Goal: Transaction & Acquisition: Purchase product/service

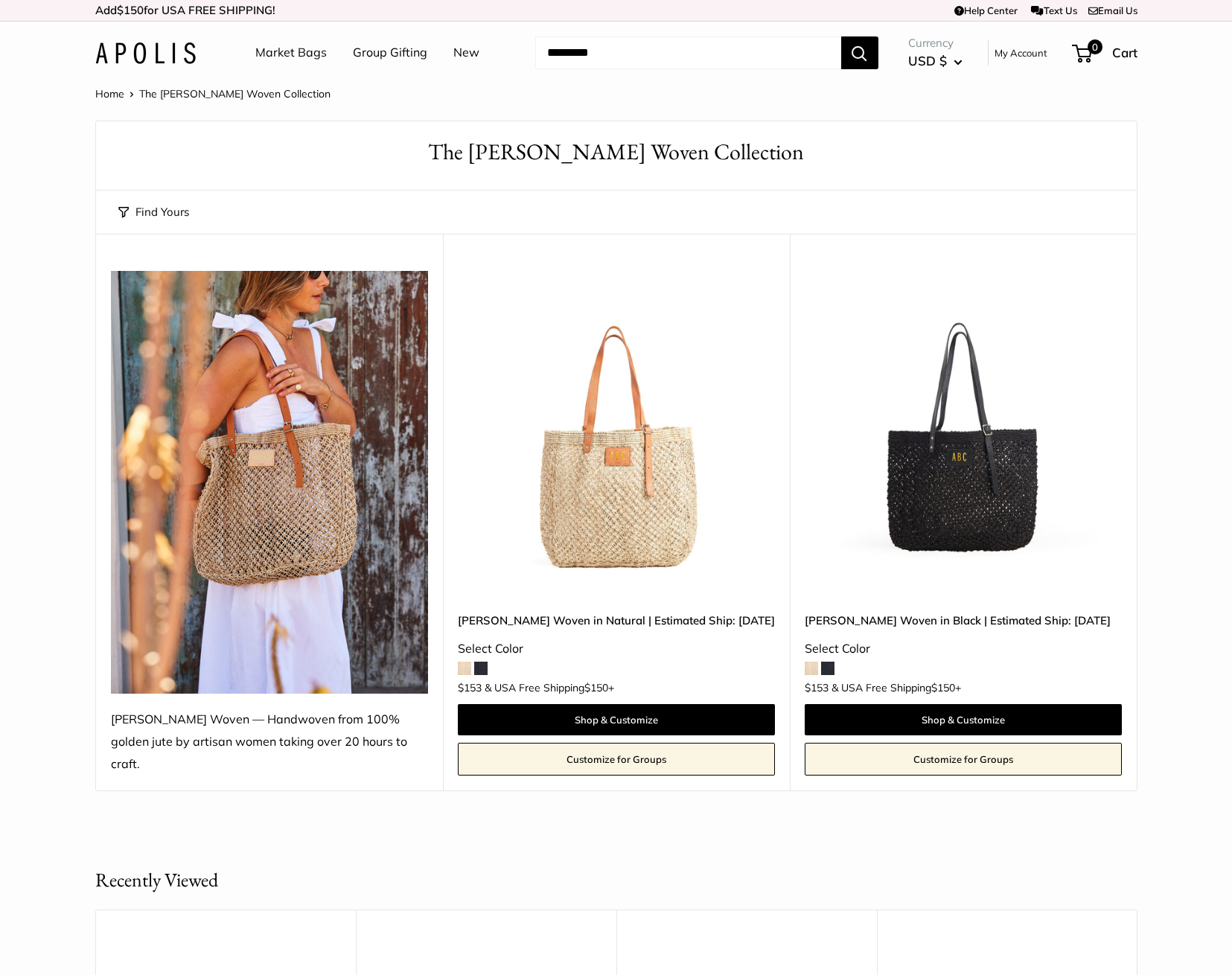
click at [0, 0] on img at bounding box center [0, 0] width 0 height 0
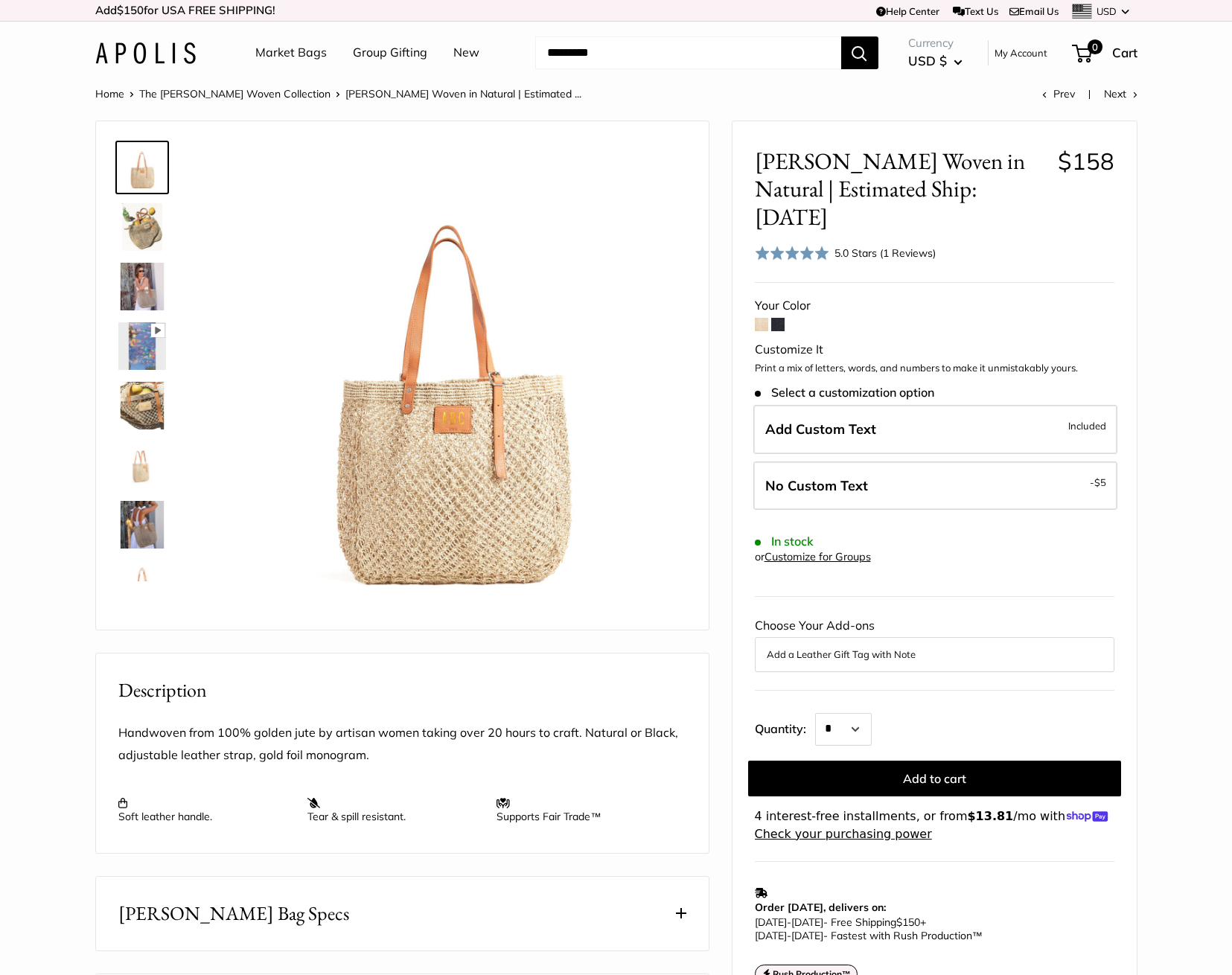
click at [135, 222] on img at bounding box center [142, 226] width 48 height 48
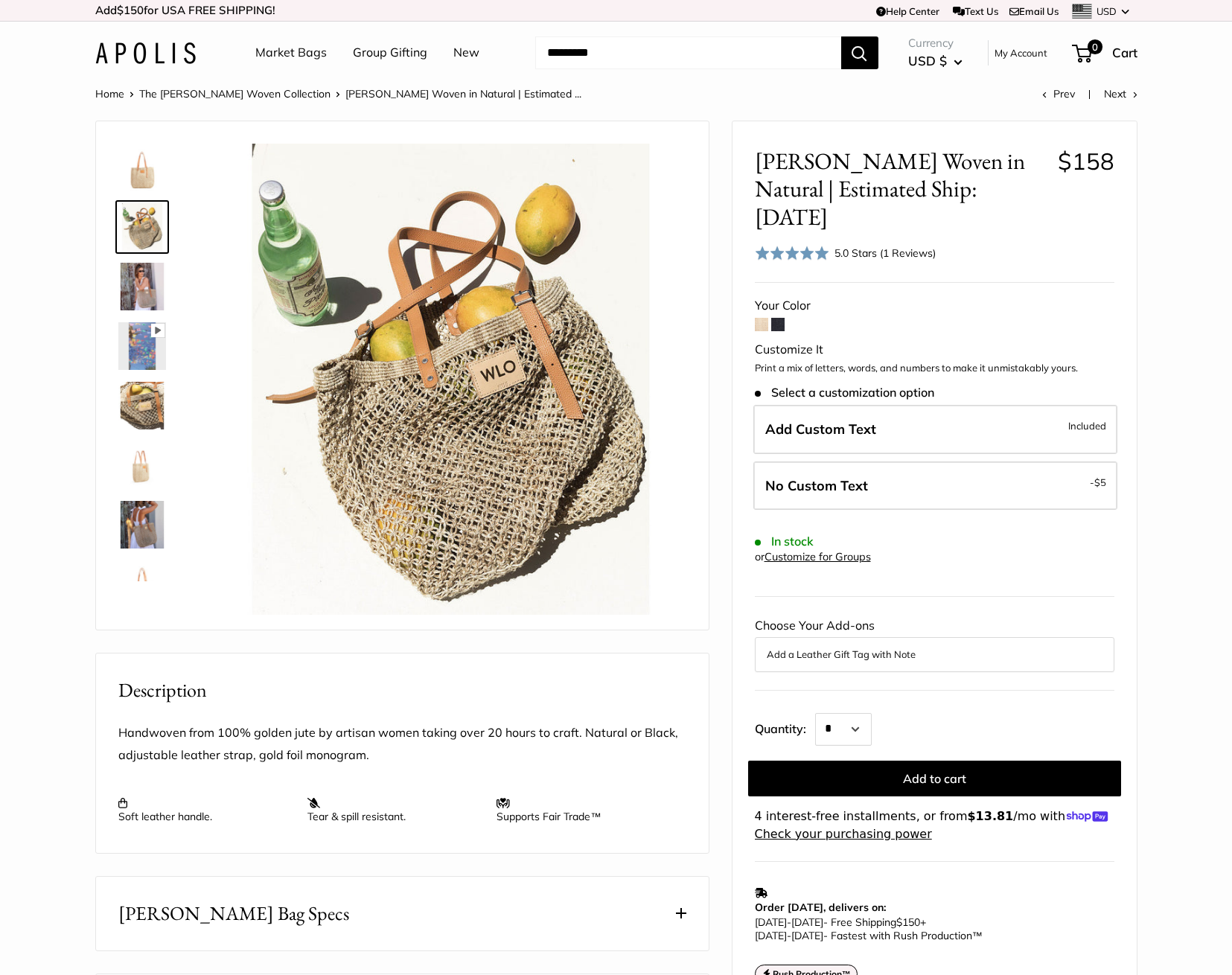
click at [148, 270] on img at bounding box center [142, 286] width 48 height 48
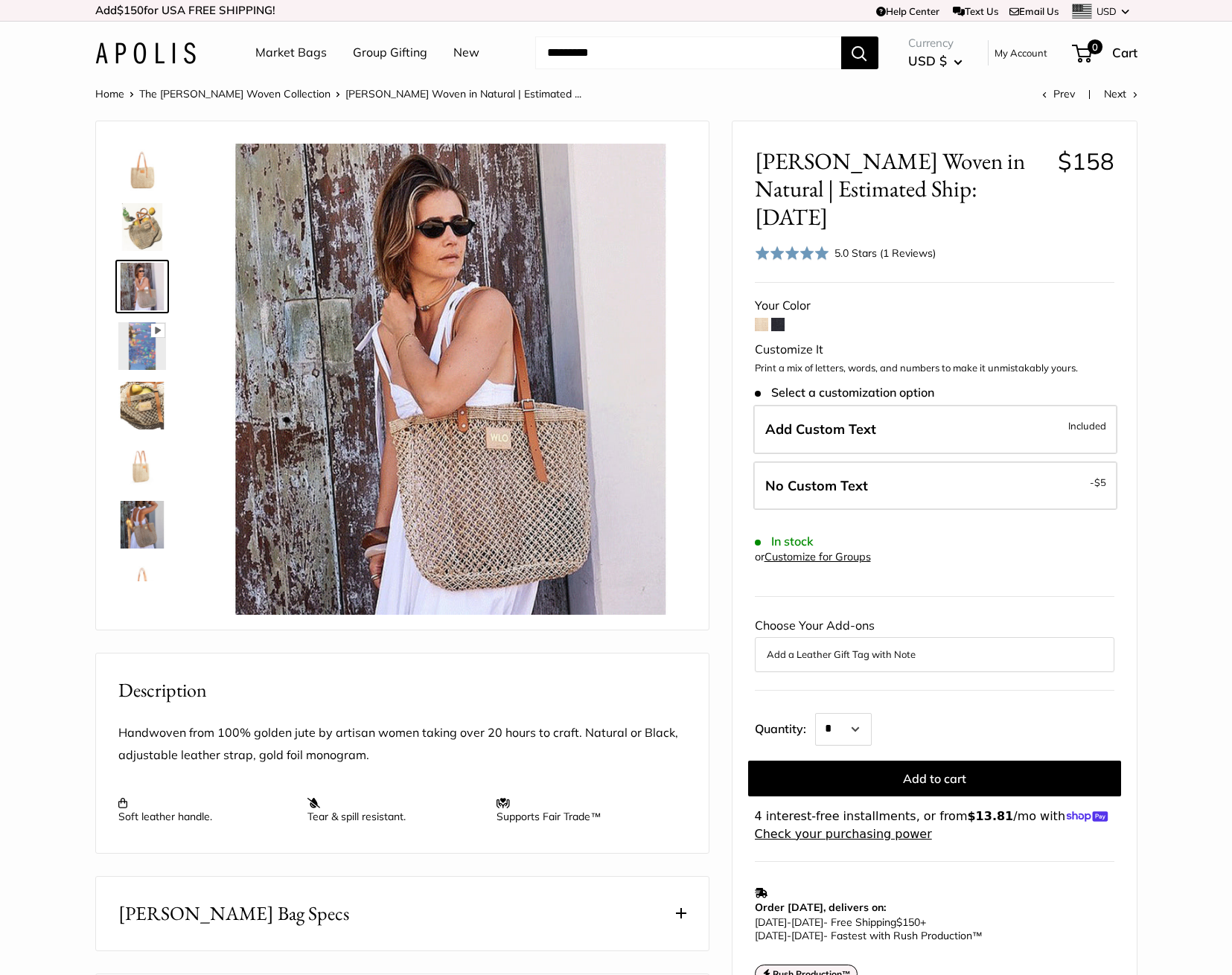
click at [148, 396] on img at bounding box center [142, 405] width 48 height 48
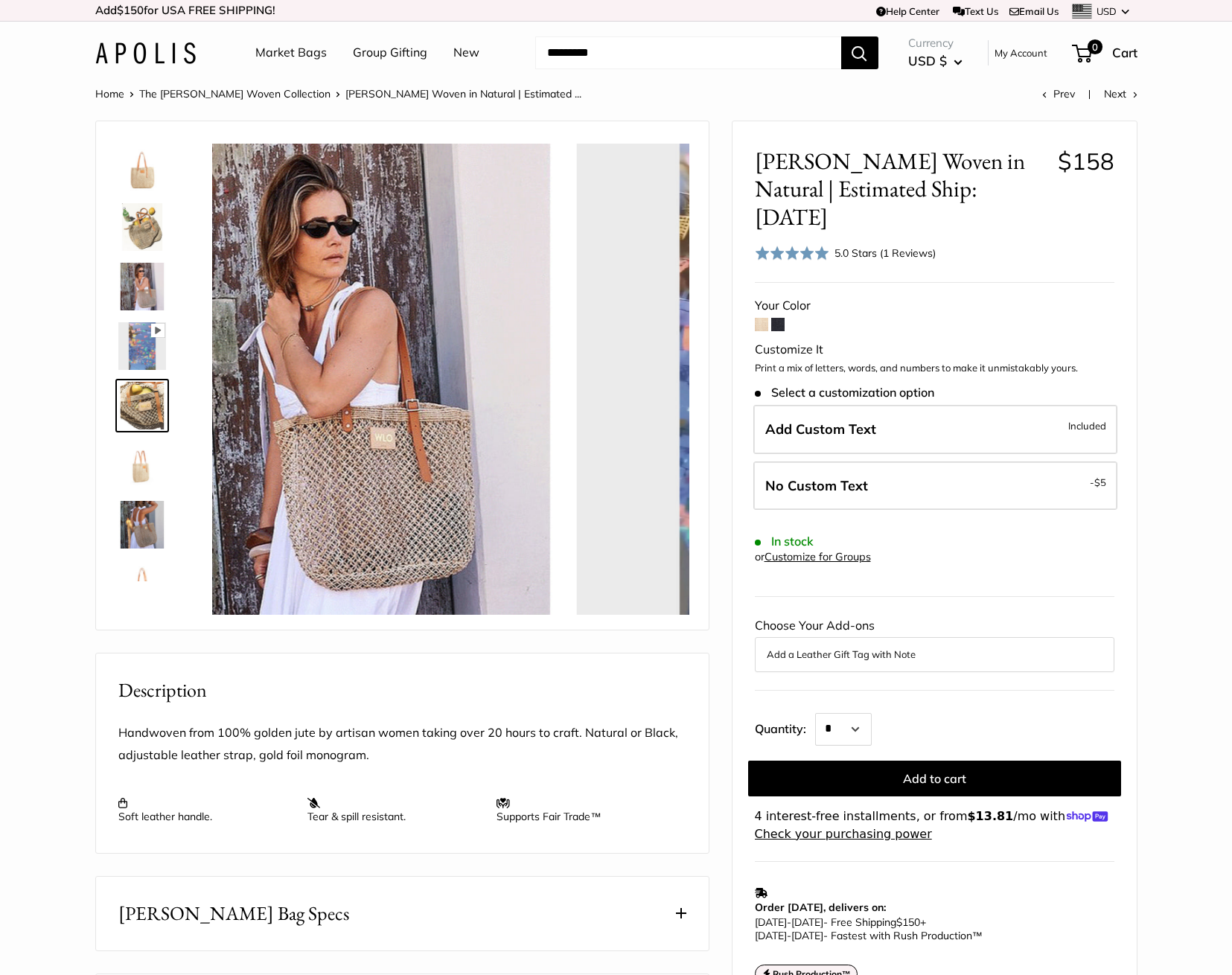
scroll to position [46, 0]
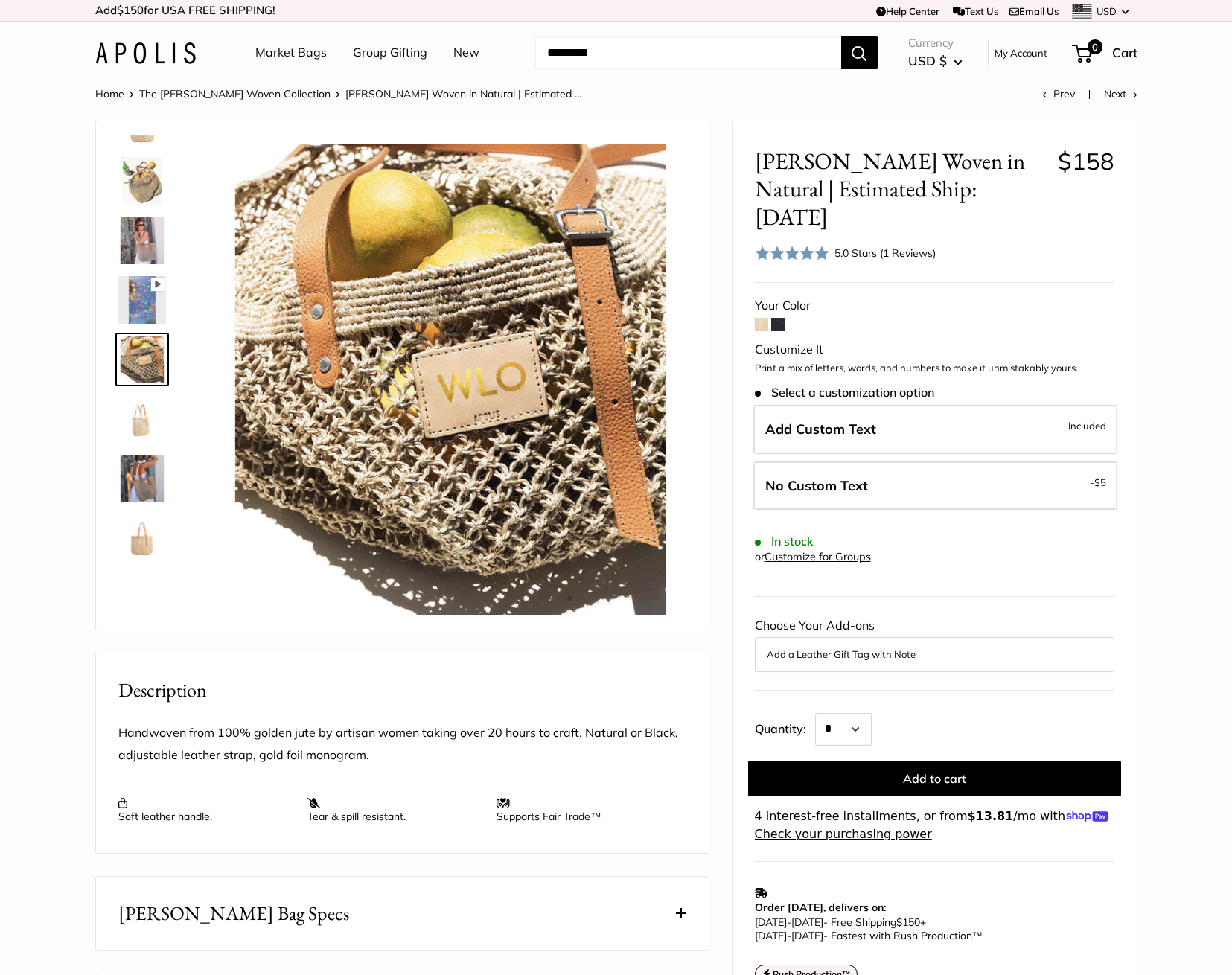
click at [139, 412] on img at bounding box center [142, 419] width 48 height 48
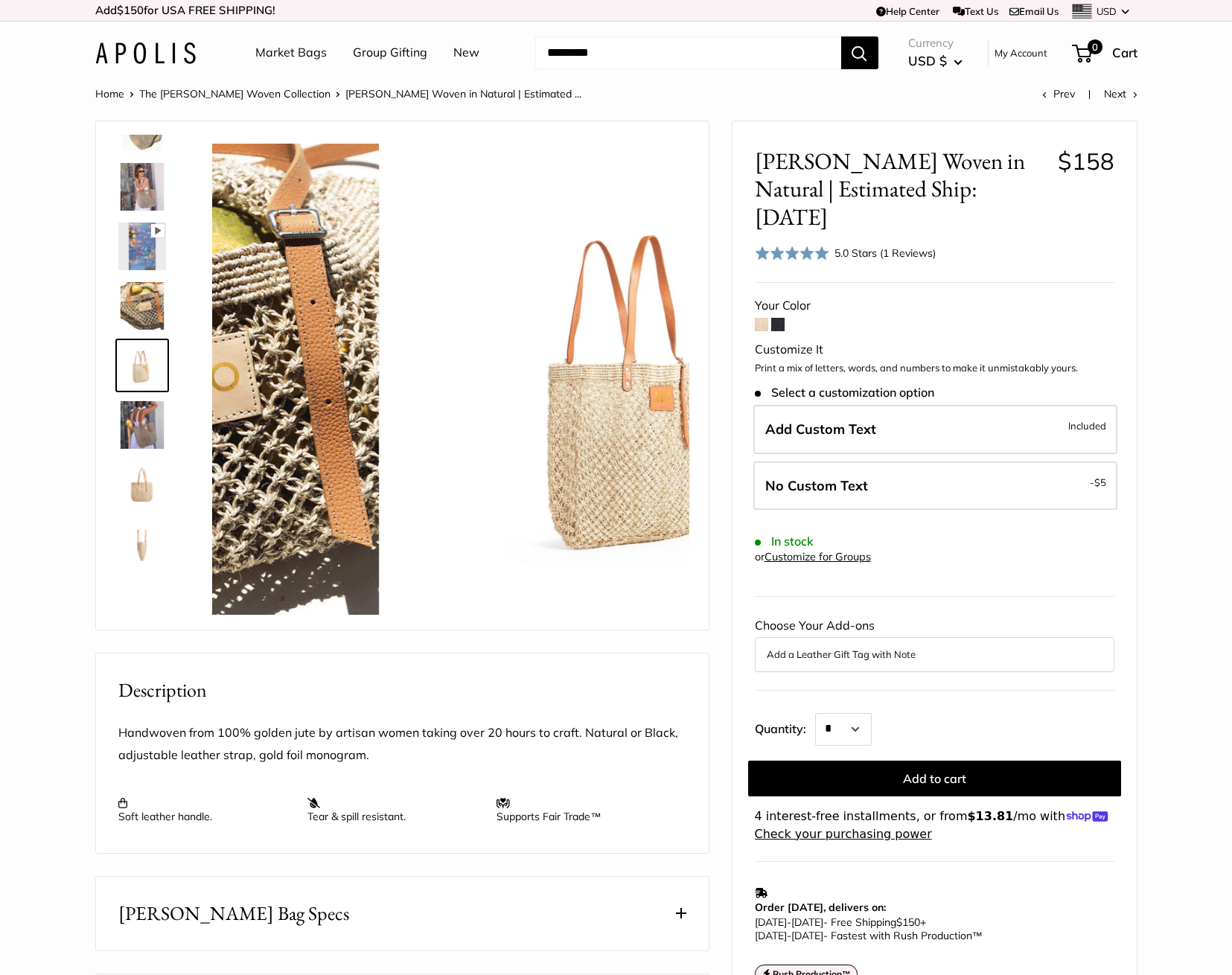
scroll to position [106, 0]
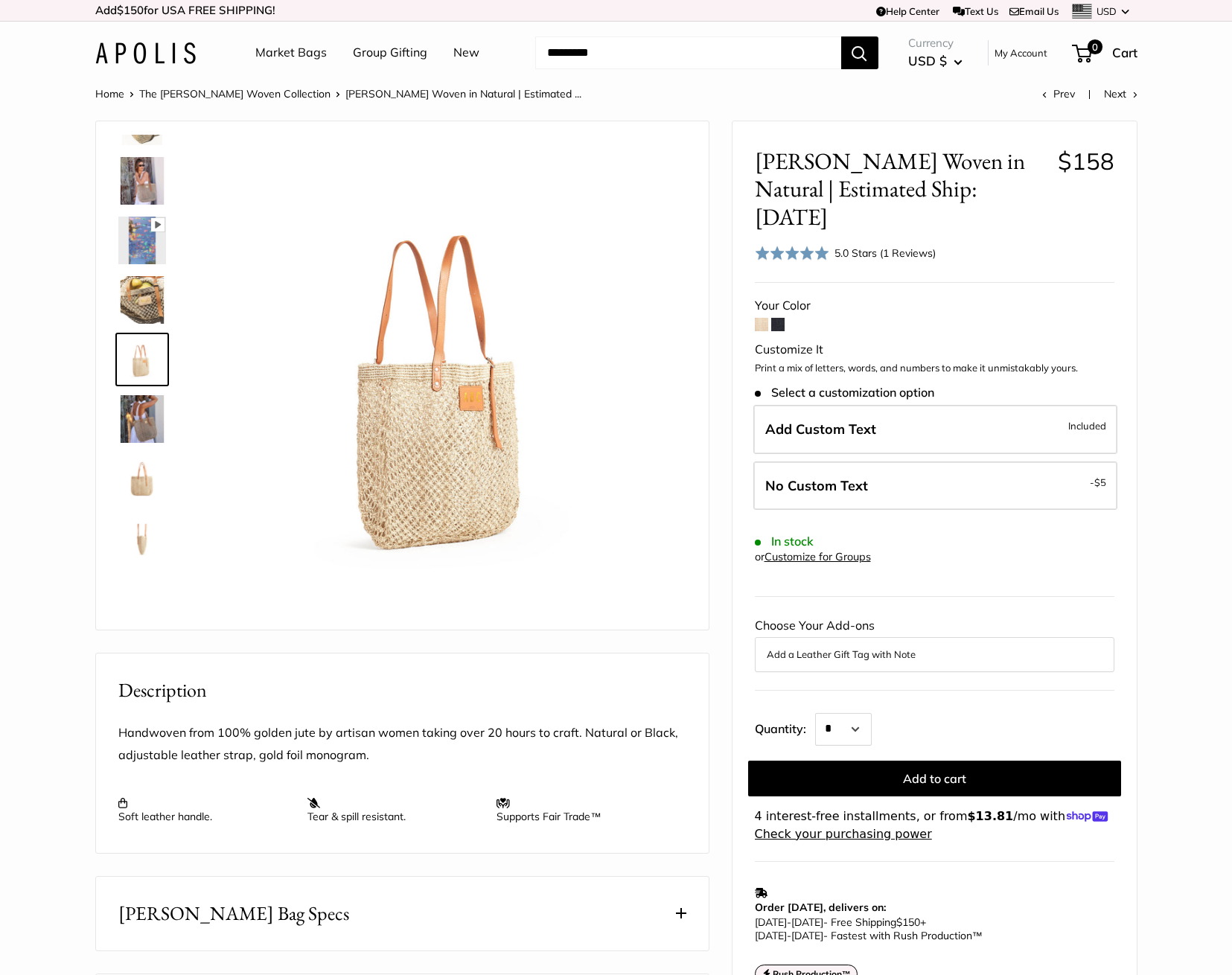
click at [140, 417] on img at bounding box center [142, 419] width 48 height 48
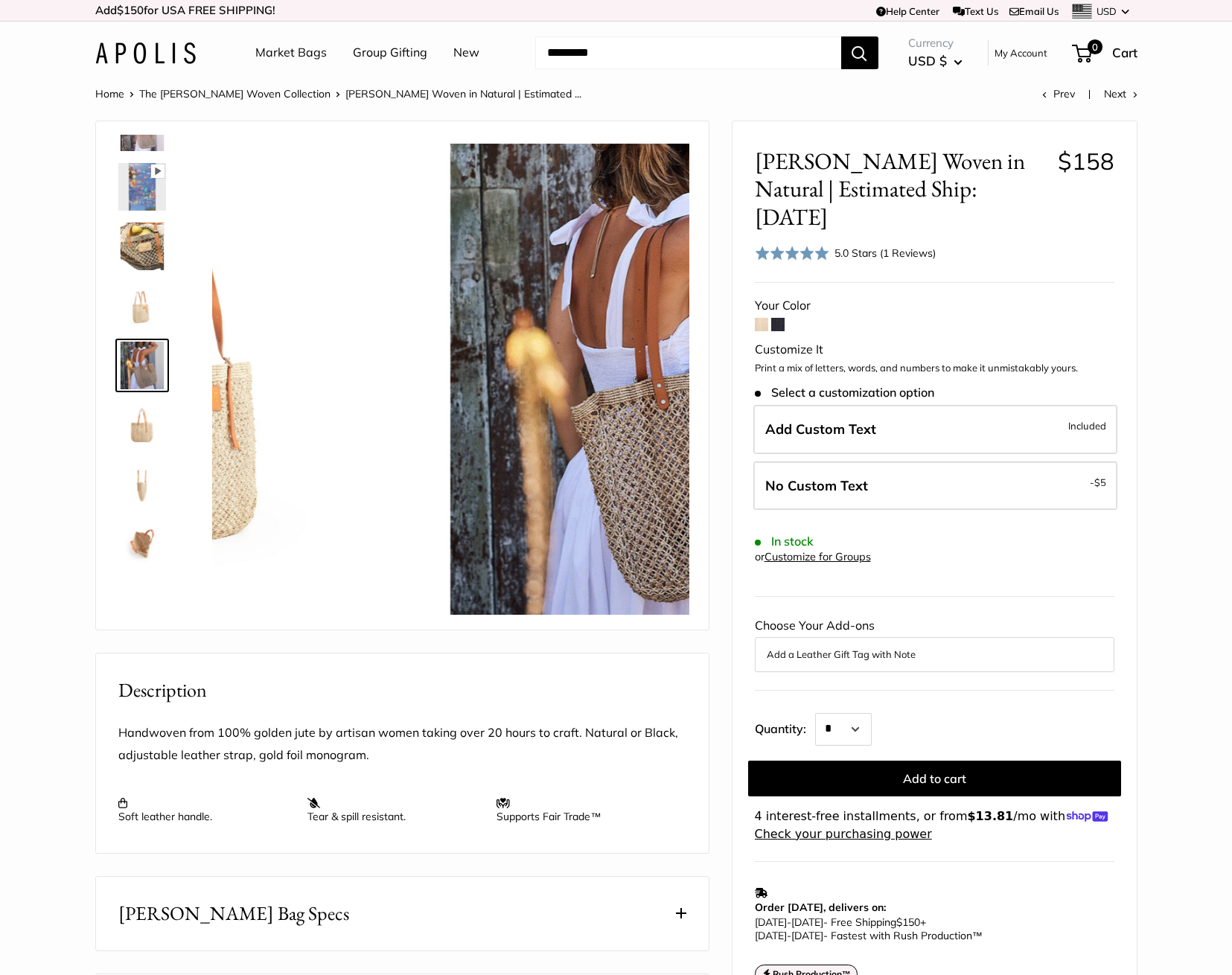
scroll to position [165, 0]
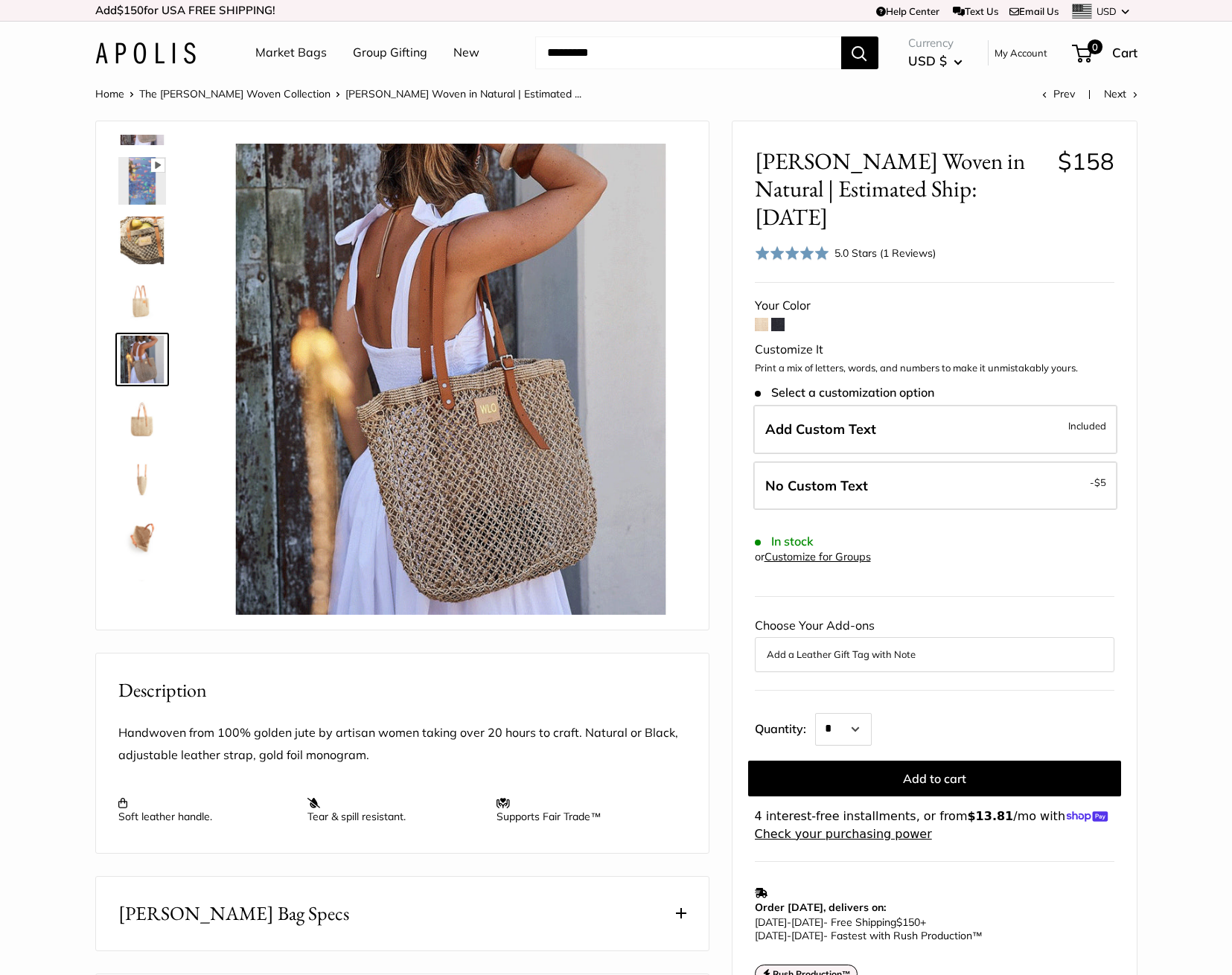
click at [139, 423] on img at bounding box center [142, 419] width 48 height 48
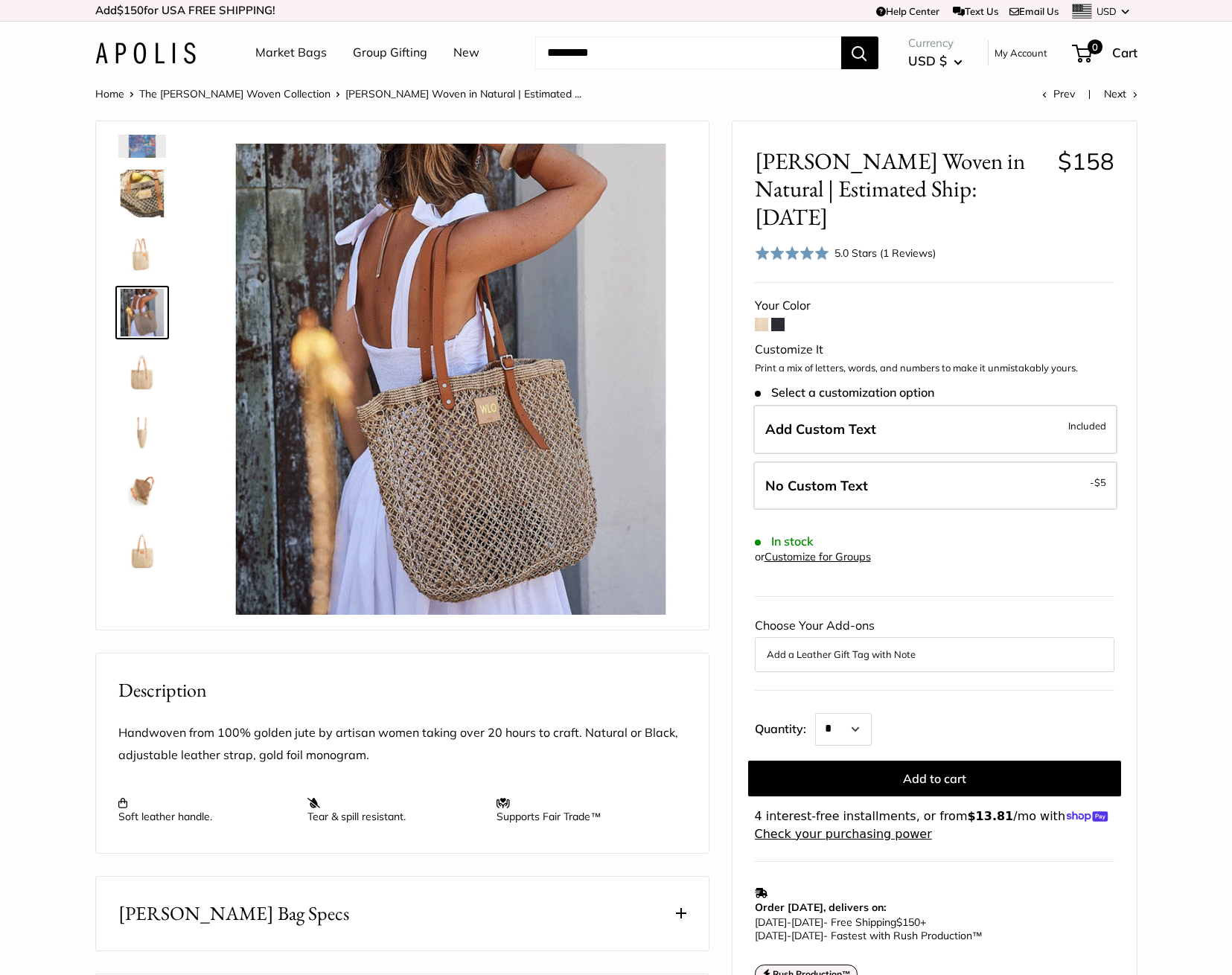
scroll to position [214, 0]
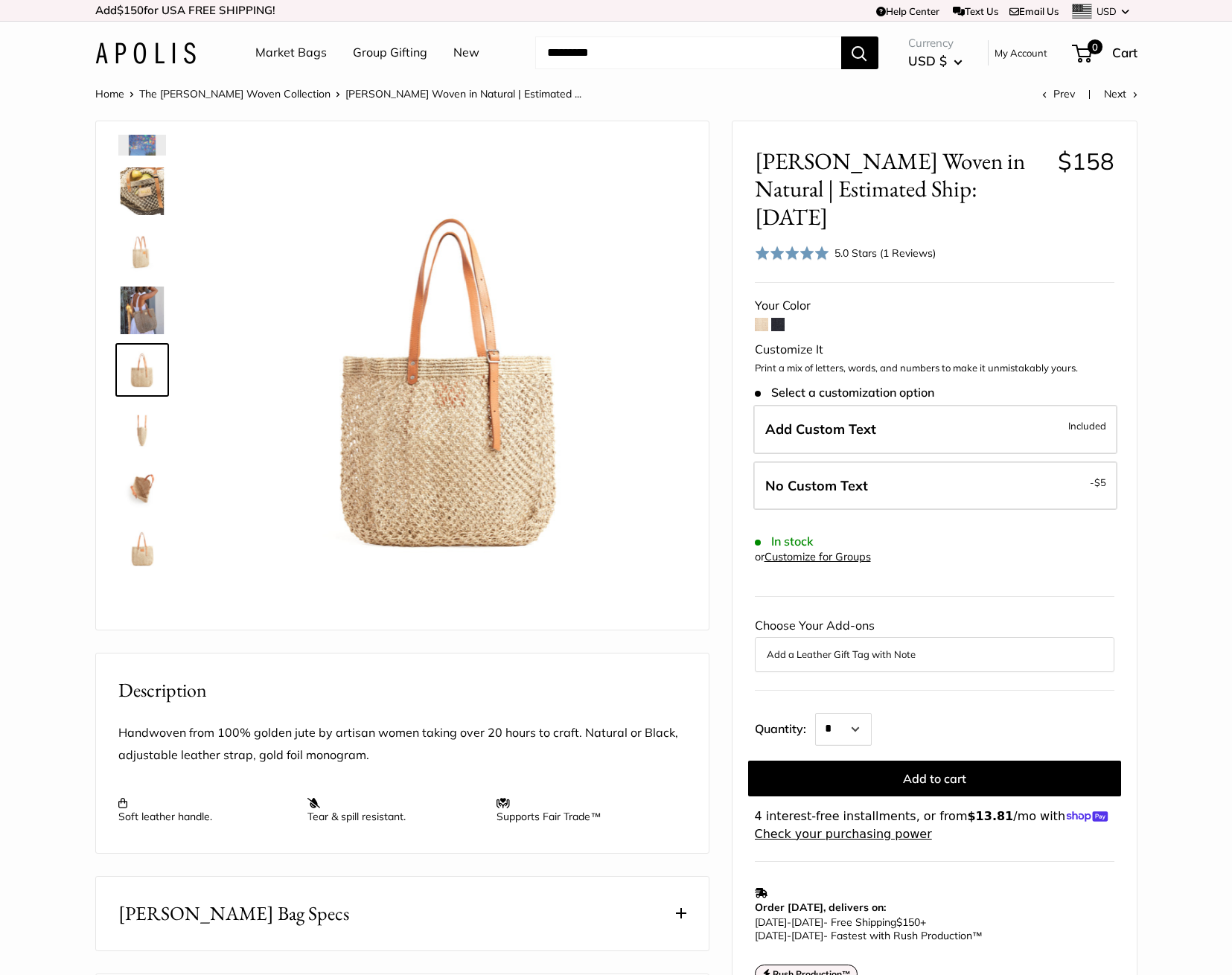
click at [131, 439] on img at bounding box center [142, 429] width 48 height 48
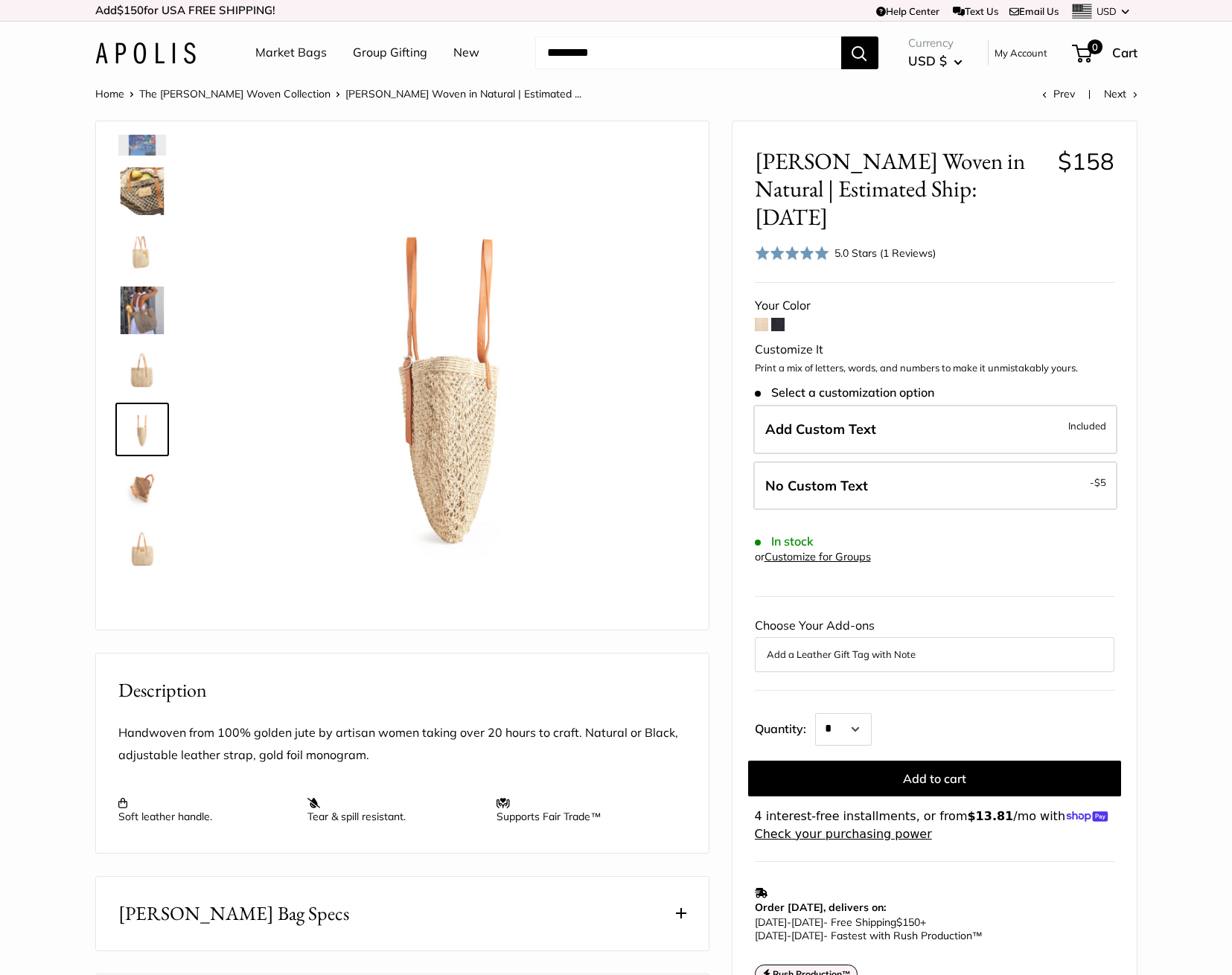
click at [136, 483] on img at bounding box center [142, 489] width 48 height 48
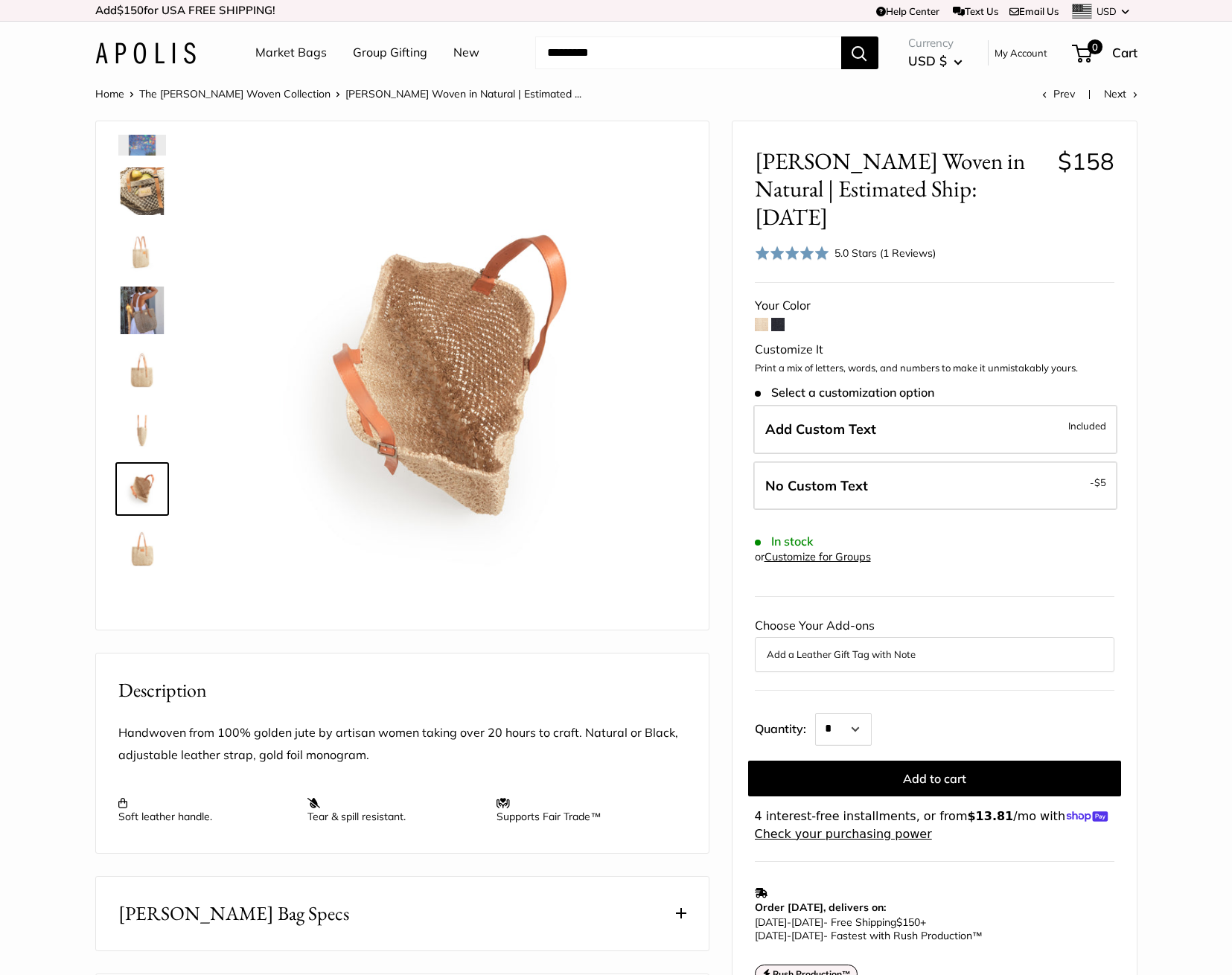
click at [144, 552] on img at bounding box center [142, 548] width 48 height 48
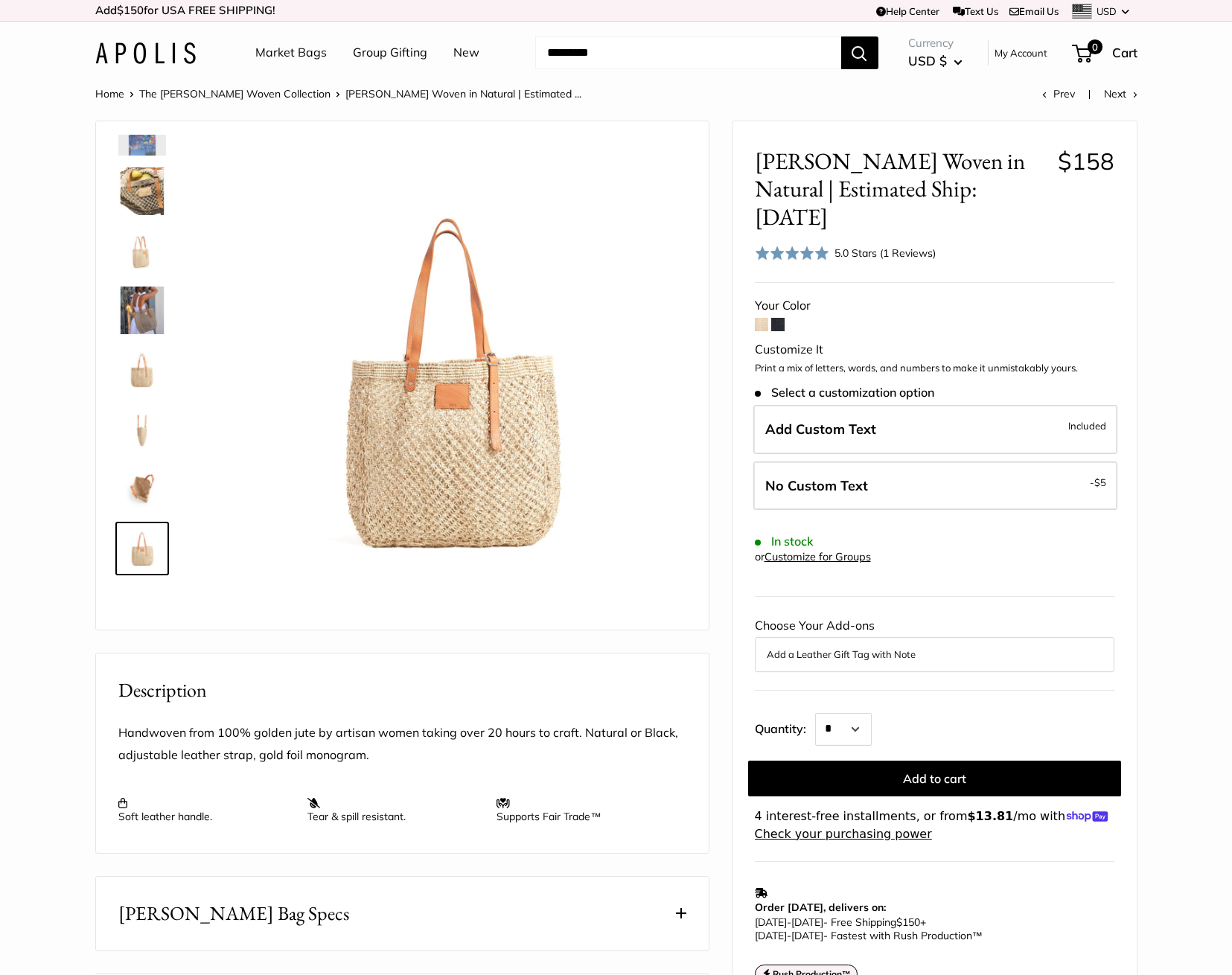
click at [141, 202] on img at bounding box center [142, 191] width 48 height 48
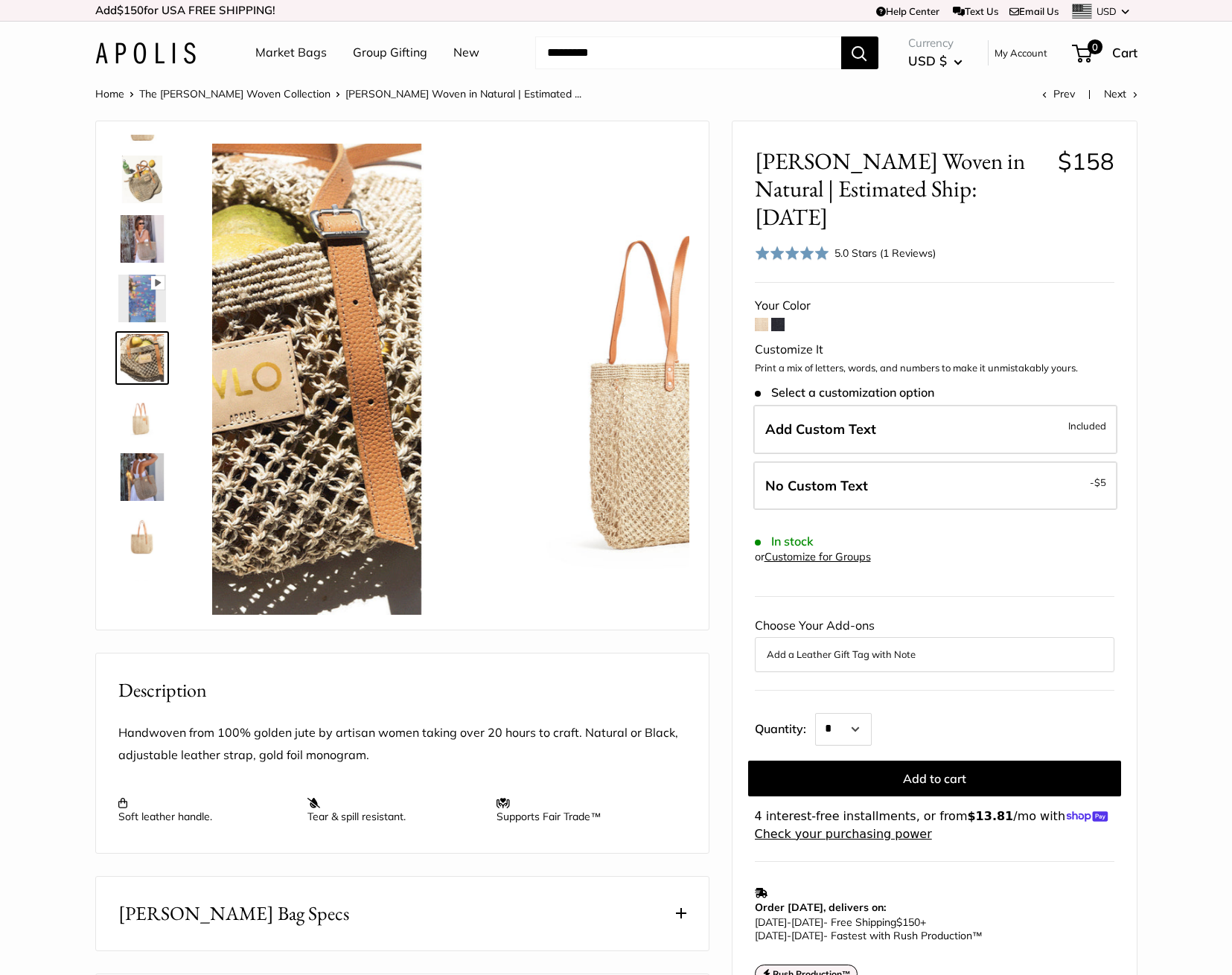
scroll to position [46, 0]
